Goal: Find specific page/section: Find specific page/section

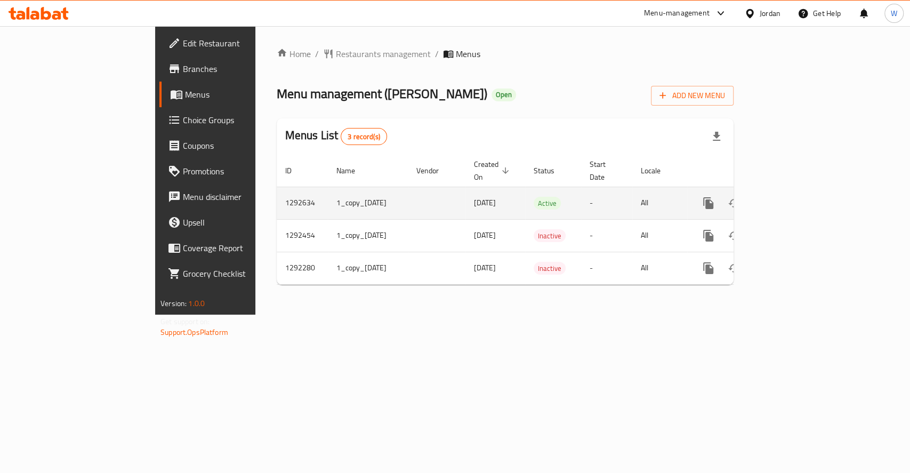
click at [790, 198] on icon "enhanced table" at bounding box center [786, 203] width 10 height 10
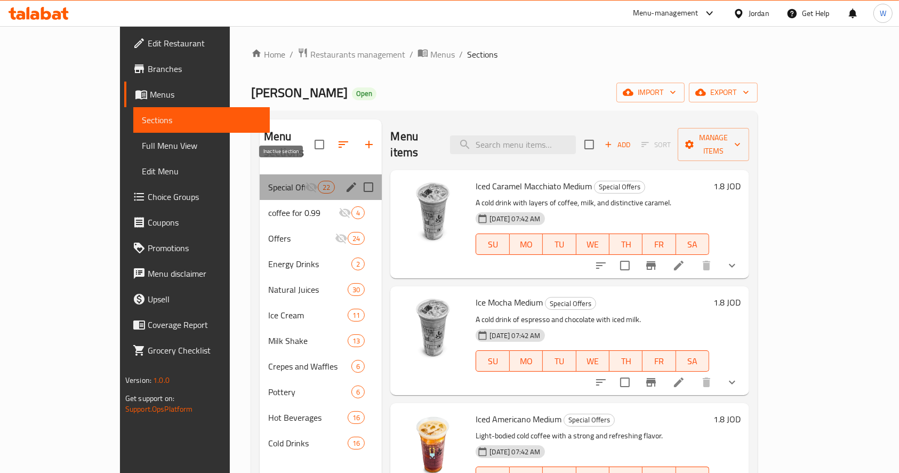
click at [305, 181] on icon "Menu sections" at bounding box center [311, 187] width 13 height 13
click at [268, 181] on span "Special Offers" at bounding box center [286, 187] width 37 height 13
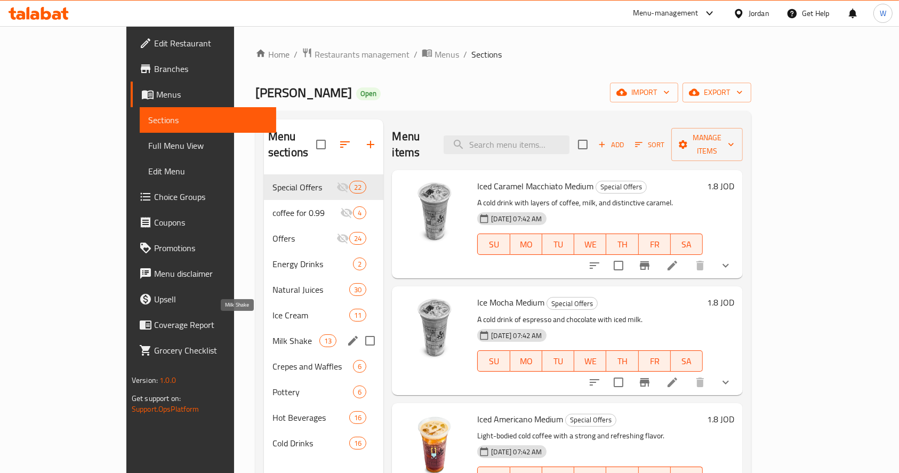
click at [273, 334] on span "Milk Shake" at bounding box center [296, 340] width 47 height 13
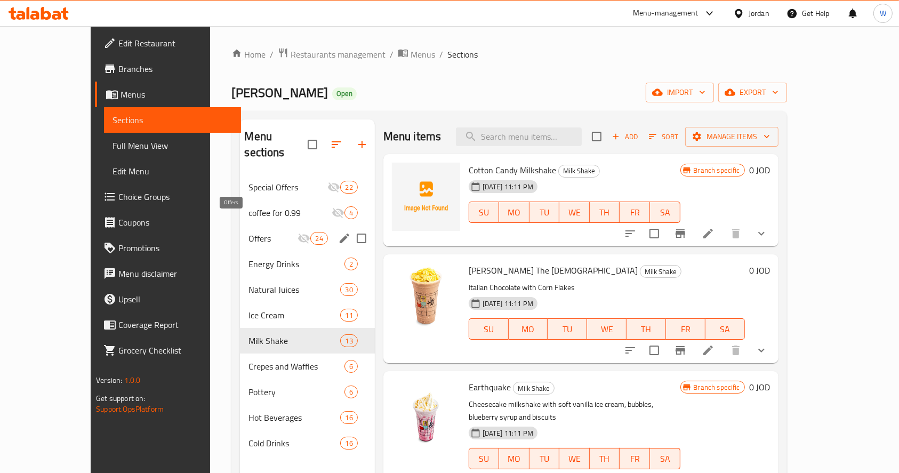
click at [249, 232] on span "Offers" at bounding box center [273, 238] width 49 height 13
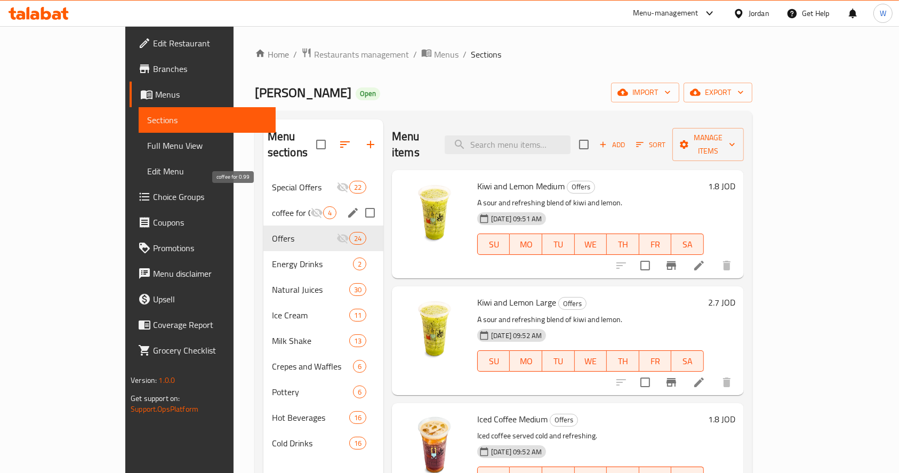
click at [272, 206] on span "coffee for 0.99" at bounding box center [291, 212] width 38 height 13
